Goal: Download file/media

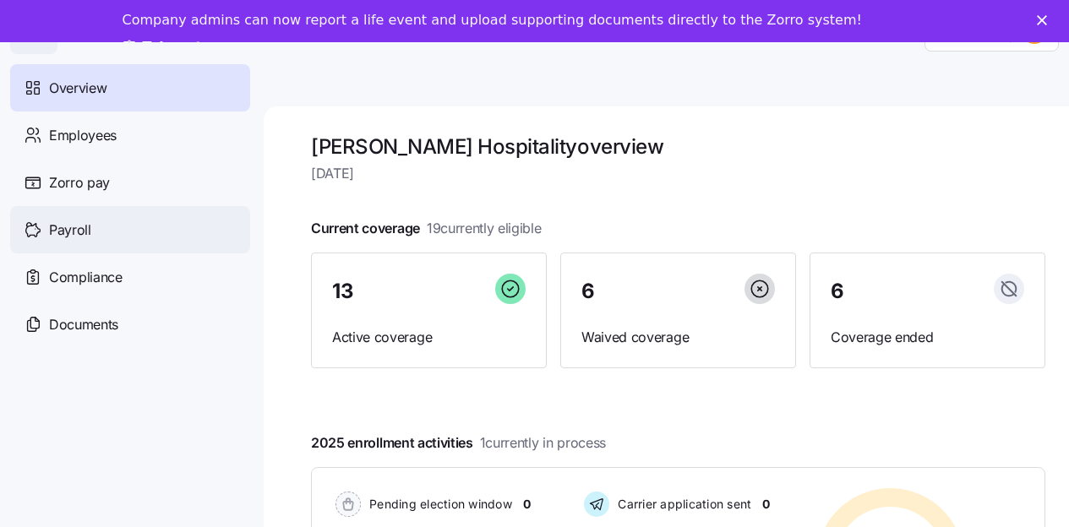
click at [66, 227] on span "Payroll" at bounding box center [70, 230] width 42 height 21
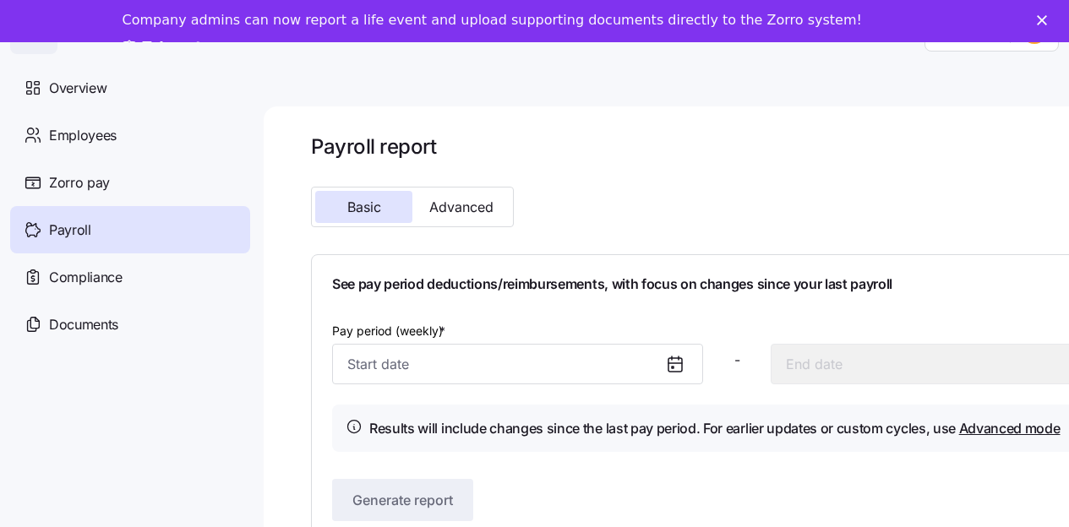
scroll to position [55, 0]
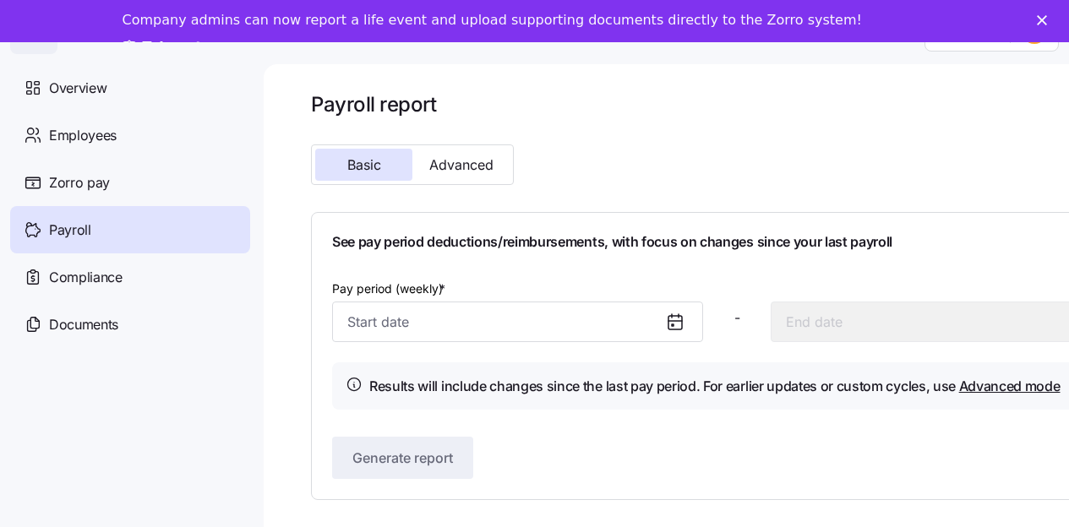
click at [676, 313] on icon at bounding box center [675, 322] width 20 height 20
drag, startPoint x: 684, startPoint y: 309, endPoint x: 677, endPoint y: 317, distance: 10.2
click at [684, 312] on icon at bounding box center [675, 322] width 20 height 20
click at [487, 158] on span "Advanced" at bounding box center [461, 165] width 64 height 14
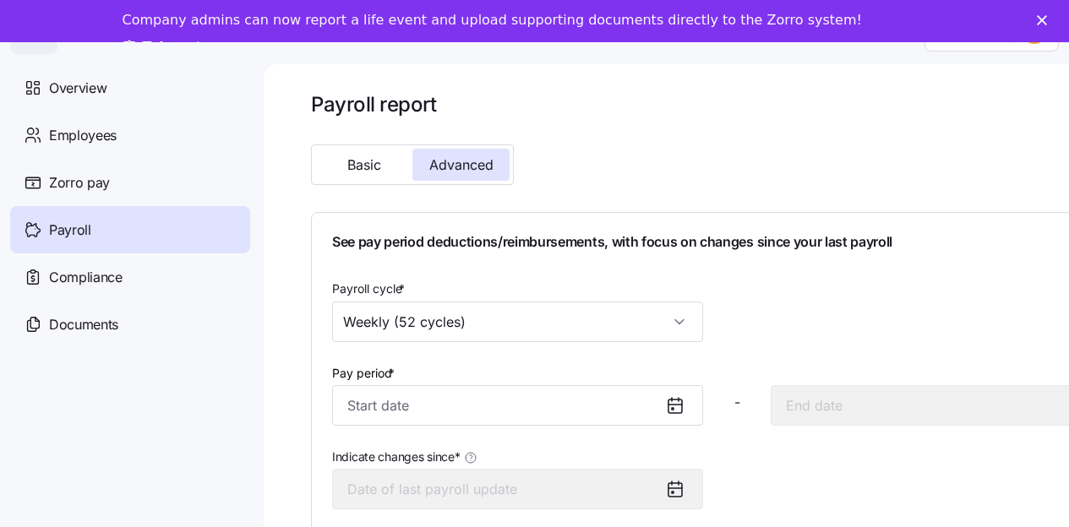
click at [679, 397] on icon at bounding box center [675, 405] width 20 height 20
click at [673, 408] on icon at bounding box center [673, 409] width 2 height 2
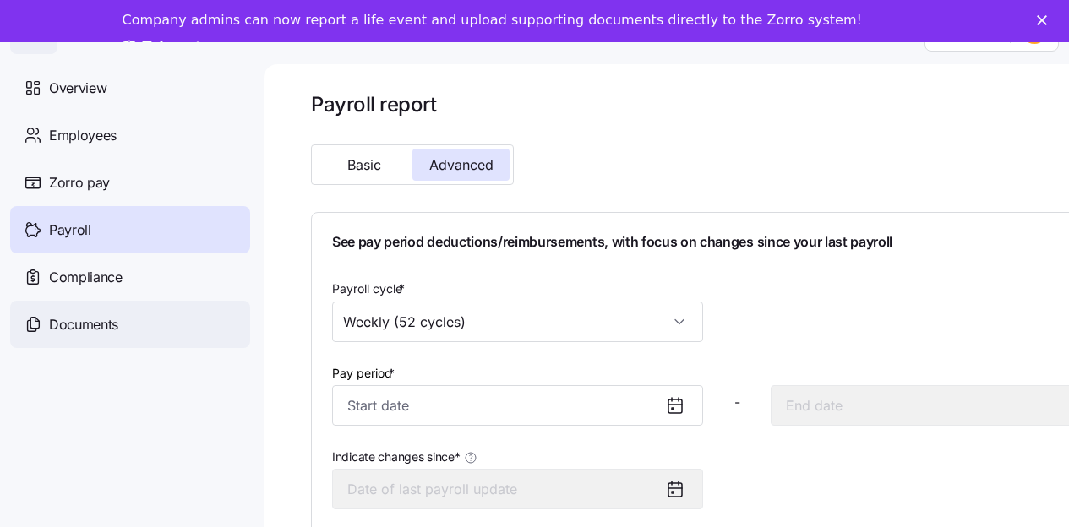
click at [84, 325] on span "Documents" at bounding box center [83, 324] width 69 height 21
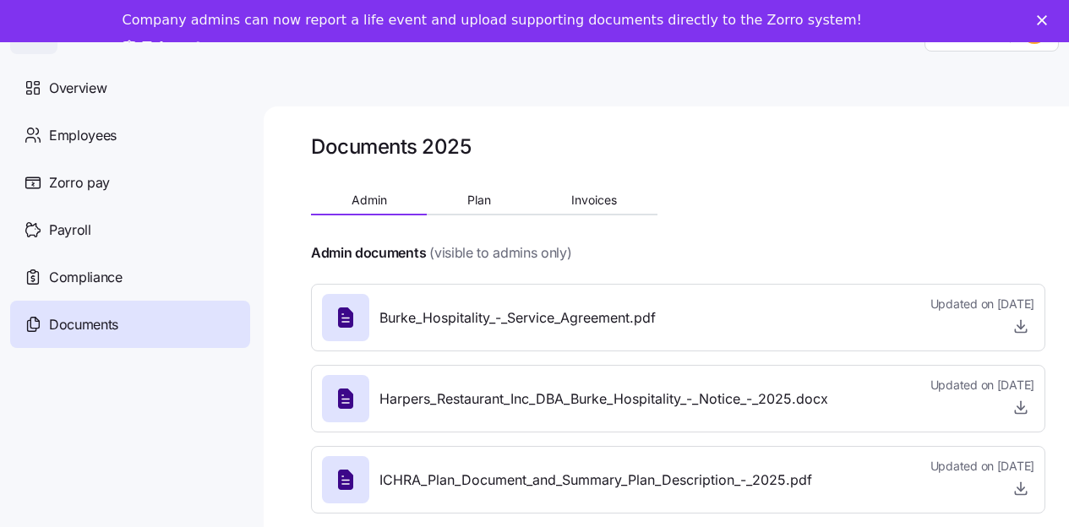
scroll to position [46, 0]
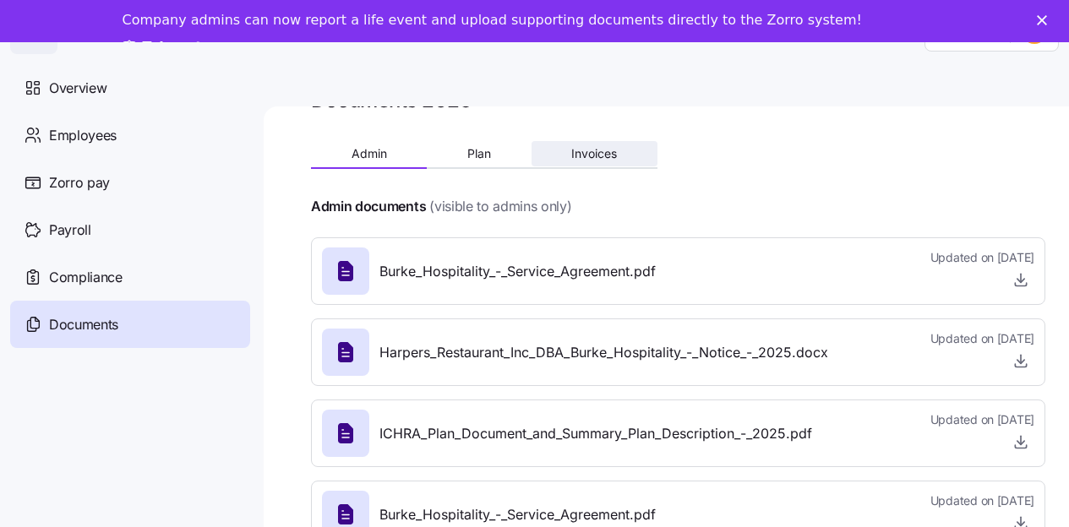
click at [585, 148] on span "Invoices" at bounding box center [594, 154] width 46 height 12
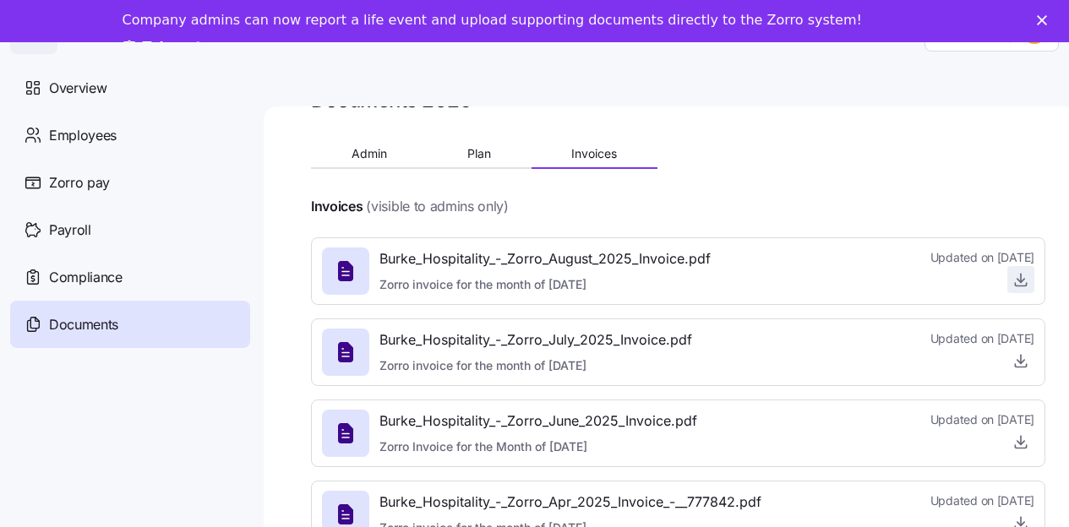
click at [1017, 276] on icon "button" at bounding box center [1020, 279] width 17 height 17
click at [479, 159] on span "Plan" at bounding box center [479, 154] width 24 height 12
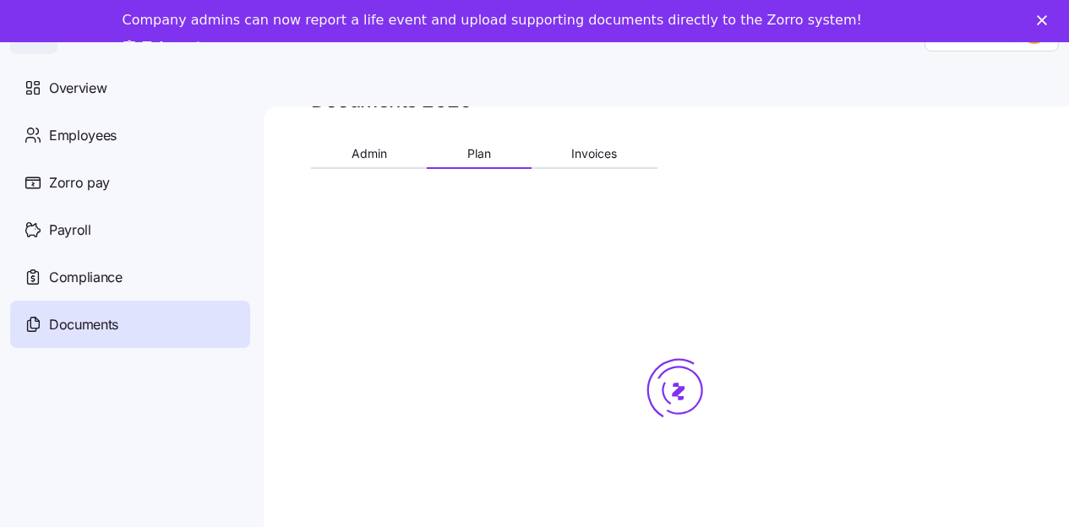
scroll to position [0, 0]
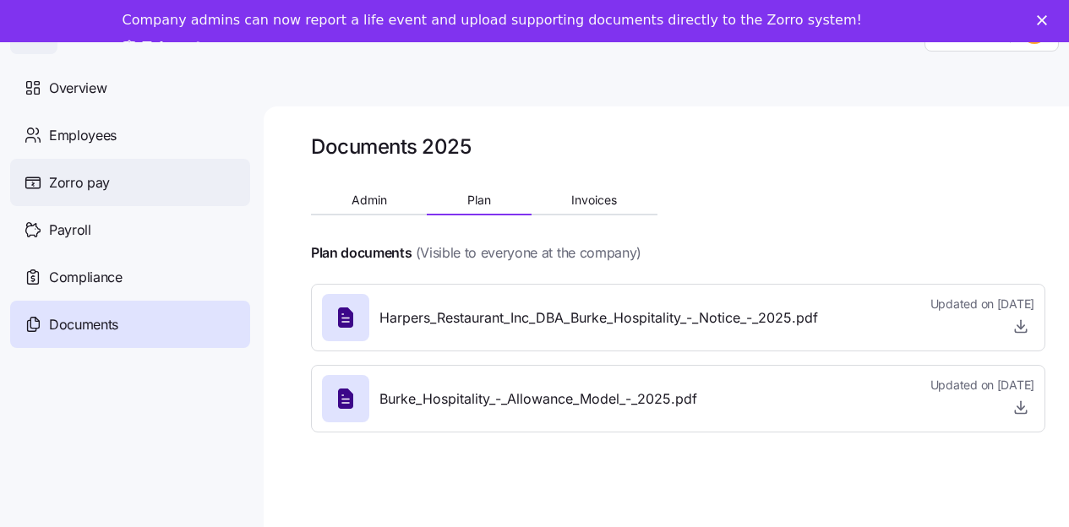
click at [106, 189] on span "Zorro pay" at bounding box center [79, 182] width 61 height 21
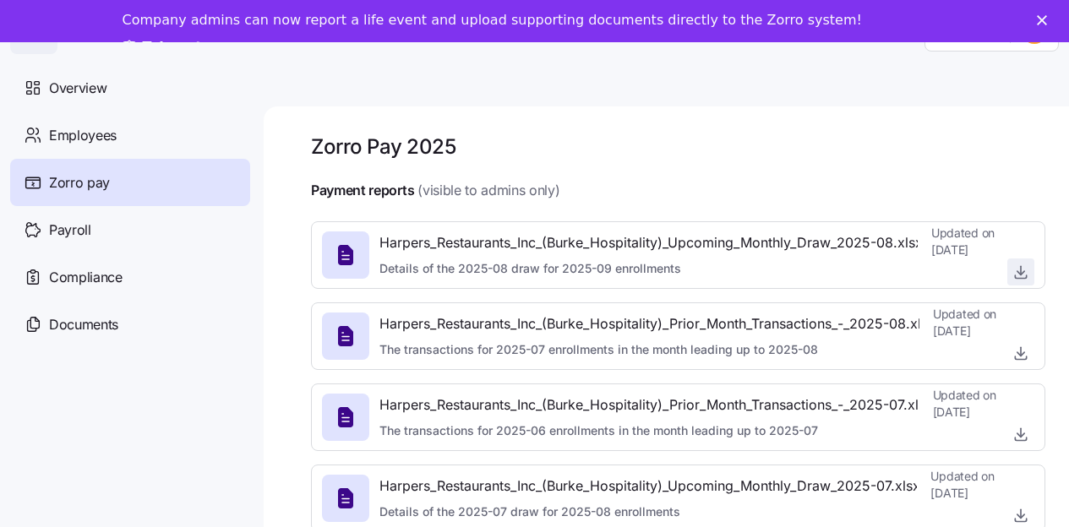
click at [1018, 273] on icon "button" at bounding box center [1020, 272] width 7 height 3
click at [1019, 351] on icon "button" at bounding box center [1020, 353] width 17 height 17
